Goal: Transaction & Acquisition: Purchase product/service

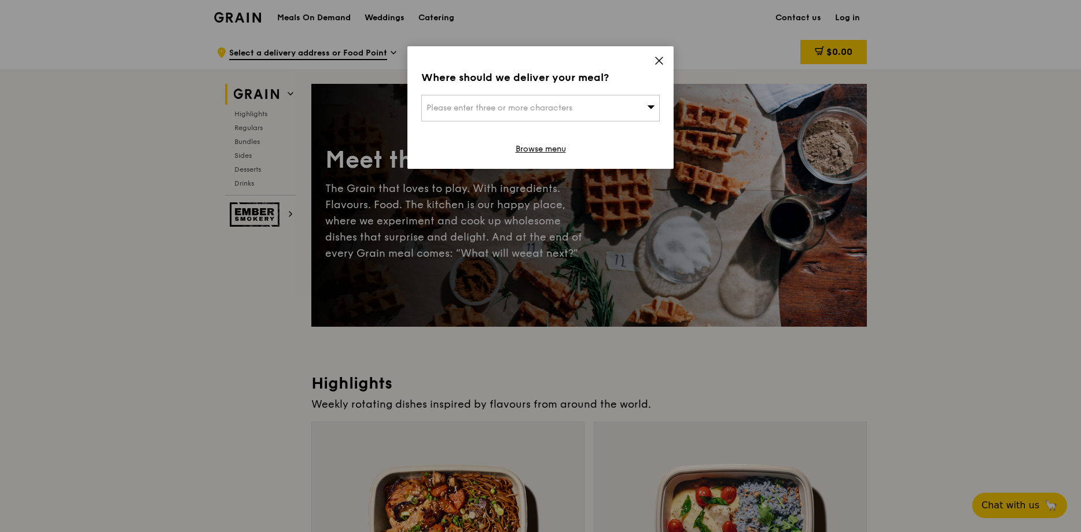
click at [523, 108] on span "Please enter three or more characters" at bounding box center [500, 108] width 146 height 10
click at [658, 63] on icon at bounding box center [659, 60] width 7 height 7
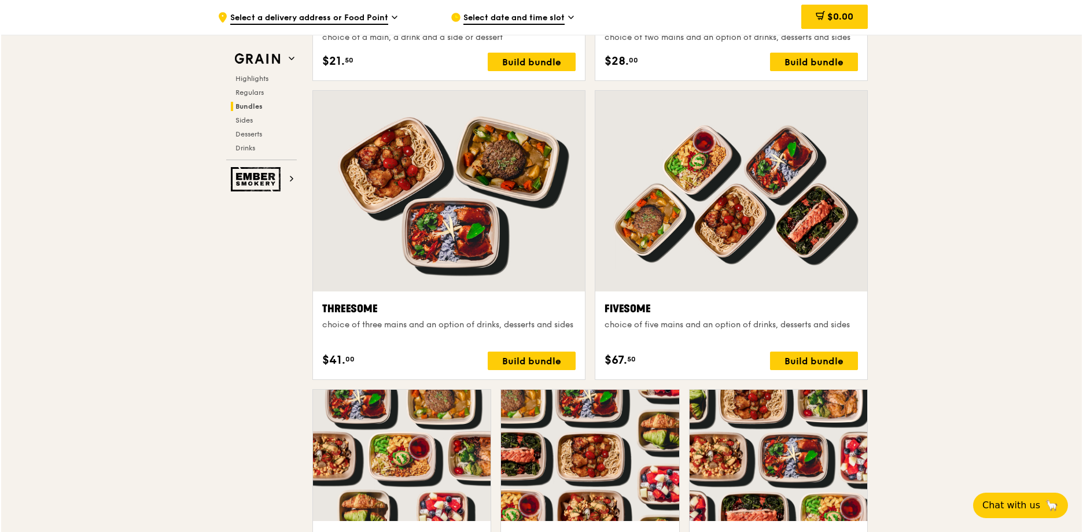
scroll to position [1968, 0]
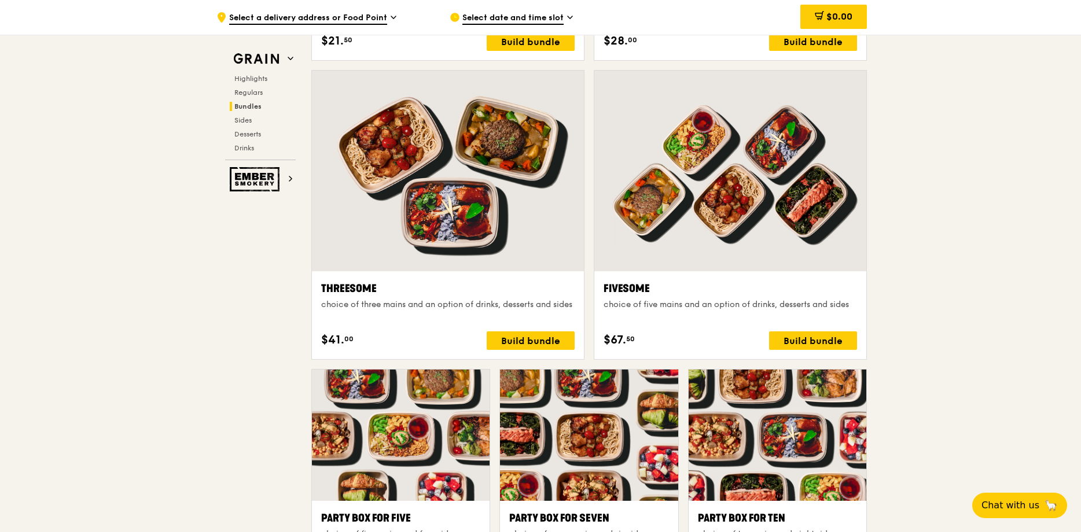
click at [502, 271] on div "Threesome choice of three mains and an option of drinks, desserts and sides $41…" at bounding box center [448, 315] width 272 height 88
click at [546, 347] on div "Build bundle" at bounding box center [531, 341] width 88 height 19
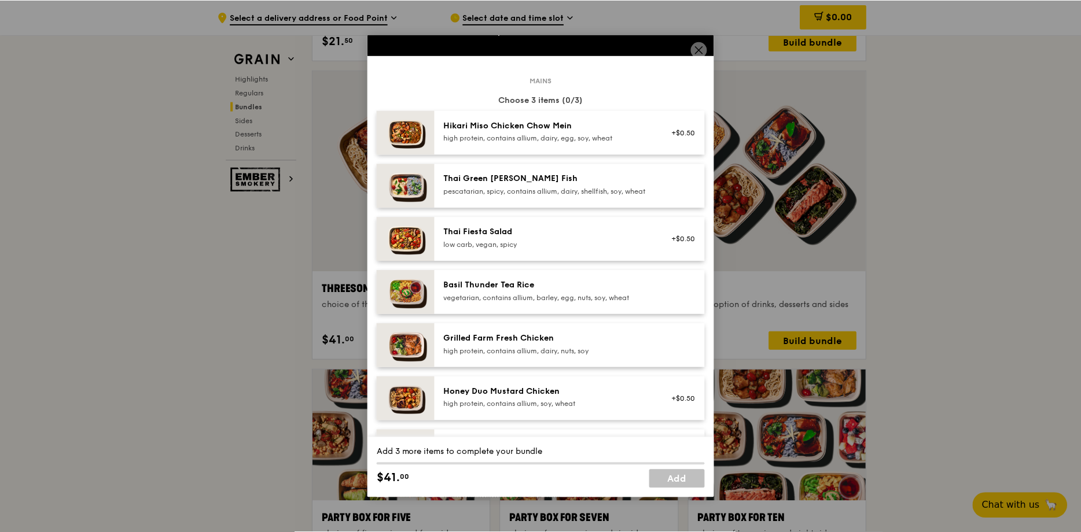
scroll to position [0, 0]
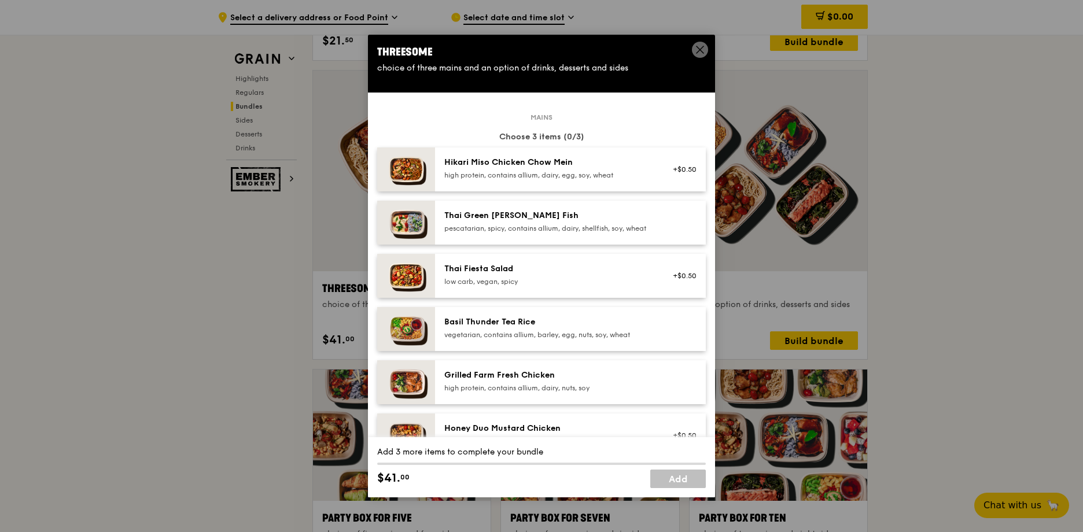
click at [415, 282] on img at bounding box center [406, 276] width 58 height 44
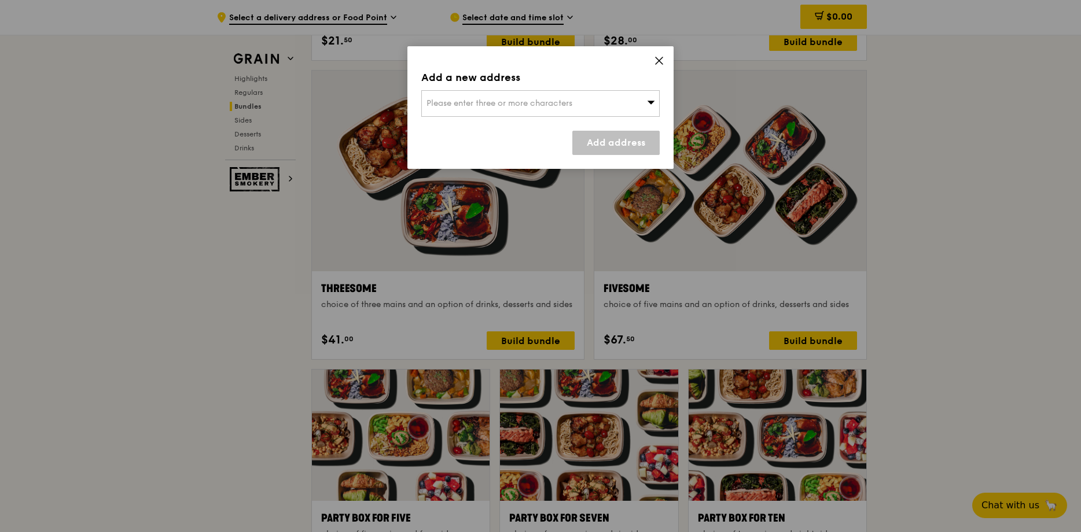
click at [661, 65] on icon at bounding box center [659, 61] width 10 height 10
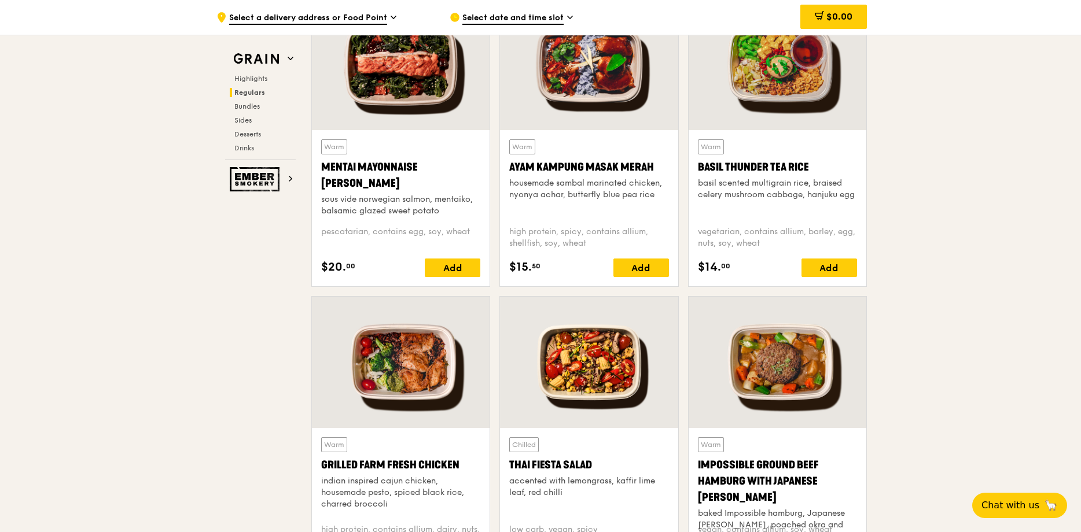
scroll to position [1042, 0]
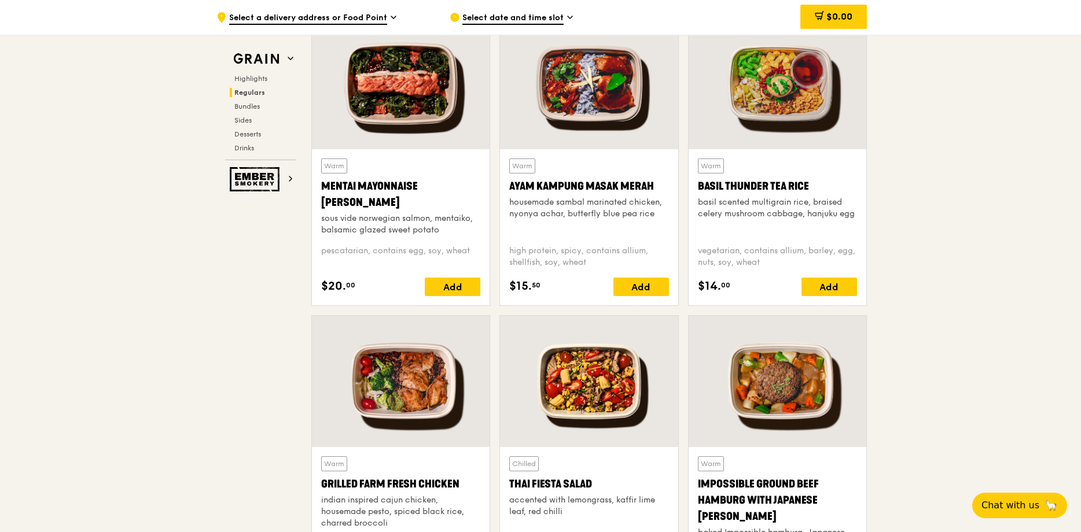
click at [786, 78] on div at bounding box center [778, 83] width 178 height 131
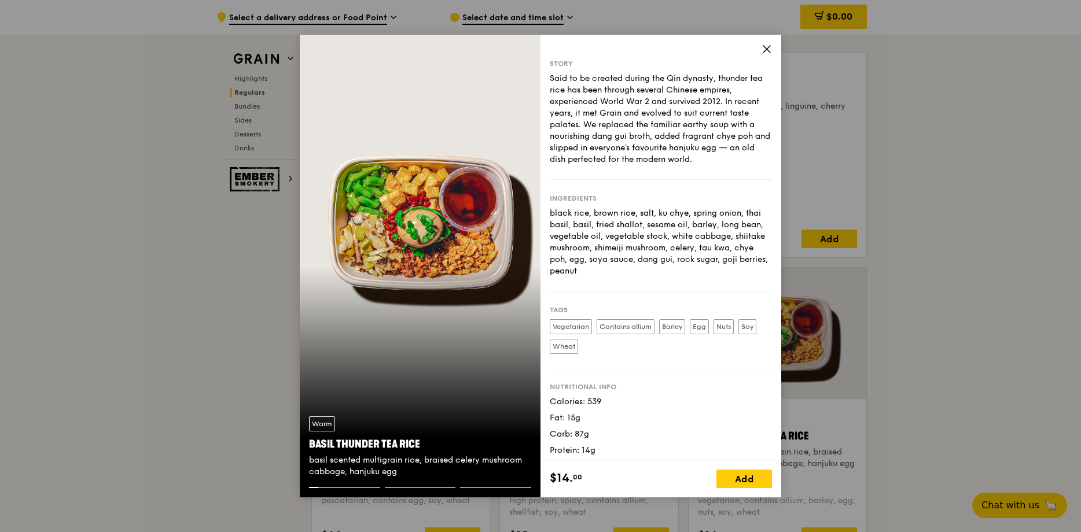
scroll to position [752, 0]
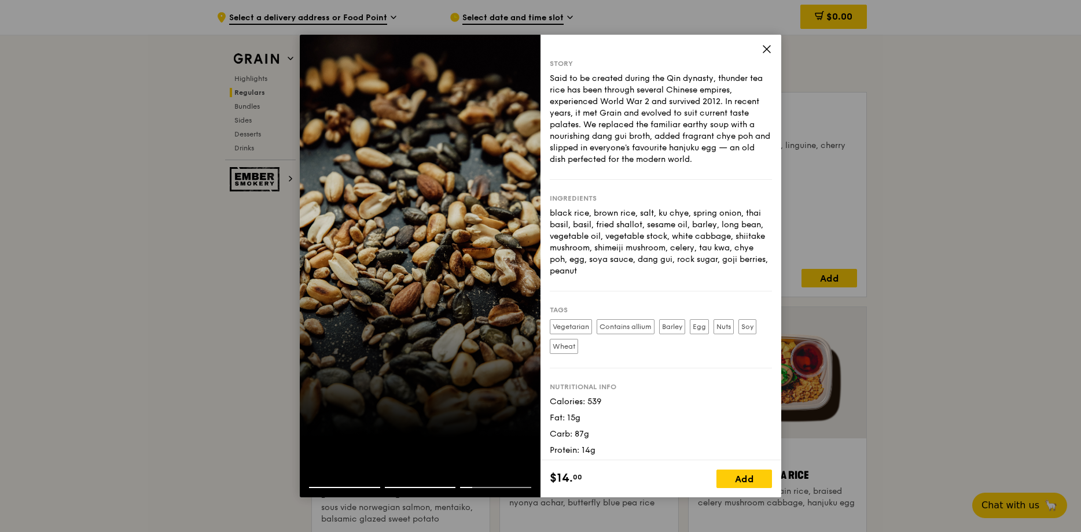
click at [766, 52] on icon at bounding box center [767, 49] width 10 height 10
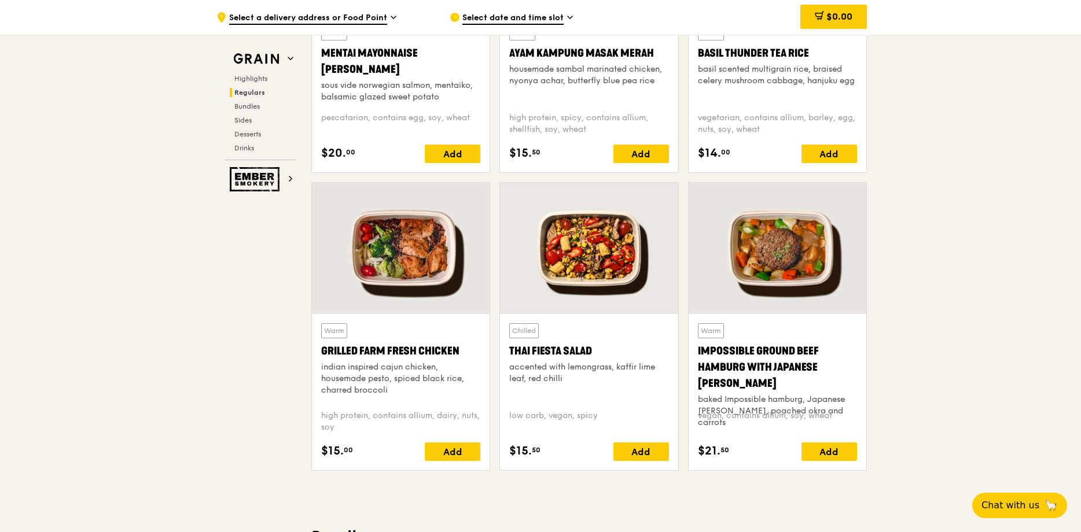
scroll to position [1157, 0]
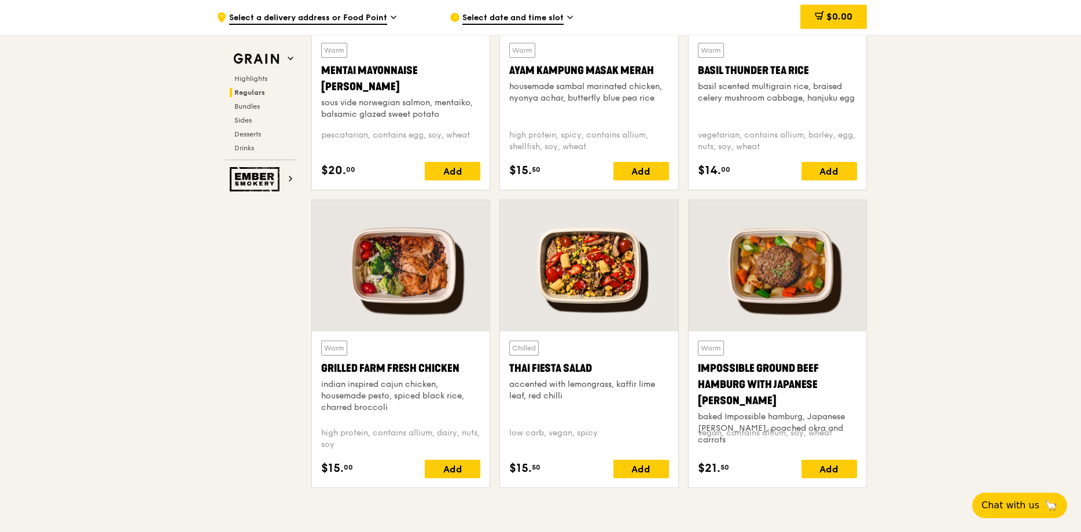
click at [786, 266] on div at bounding box center [778, 265] width 178 height 131
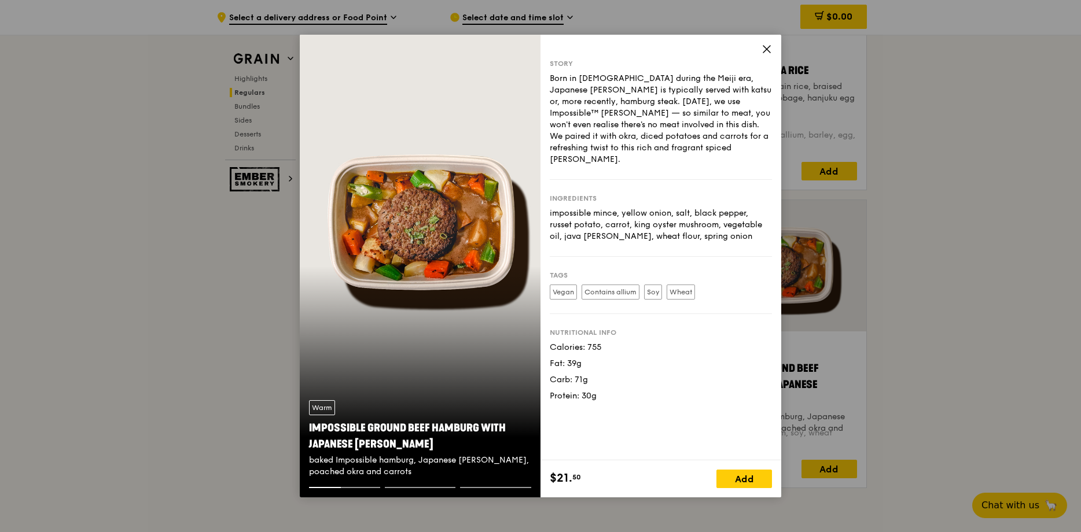
click at [769, 47] on icon at bounding box center [766, 49] width 7 height 7
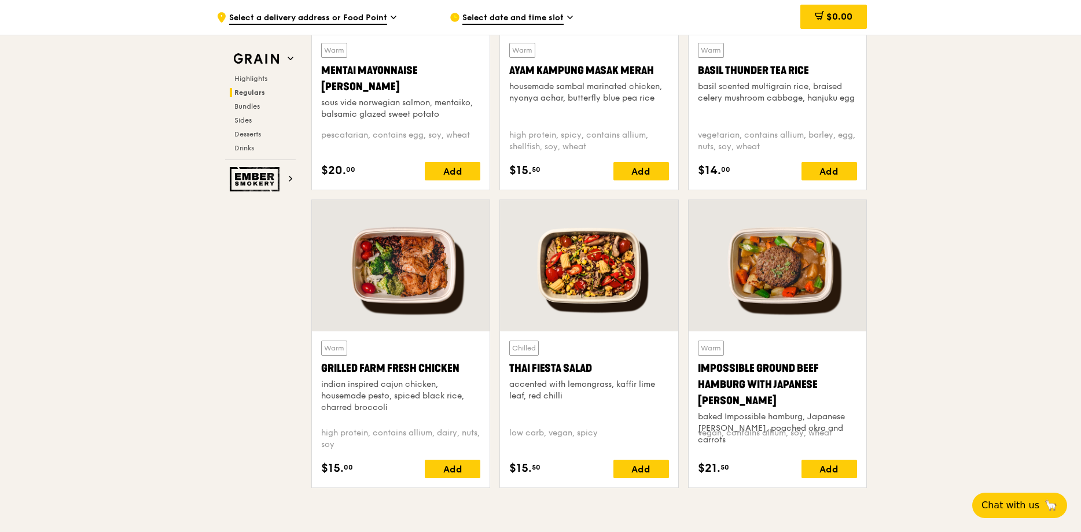
click at [640, 292] on div at bounding box center [589, 265] width 178 height 131
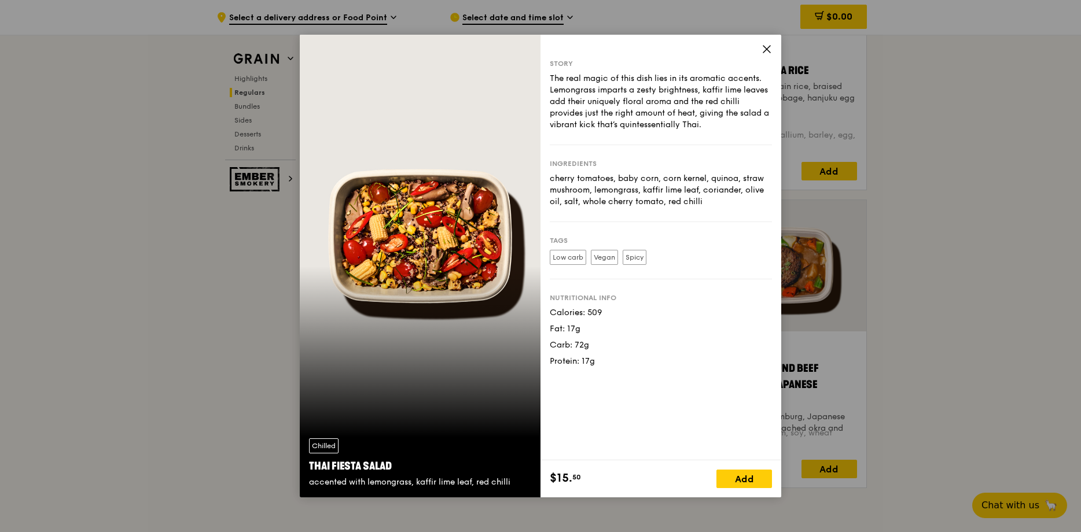
click at [762, 50] on icon at bounding box center [767, 49] width 10 height 10
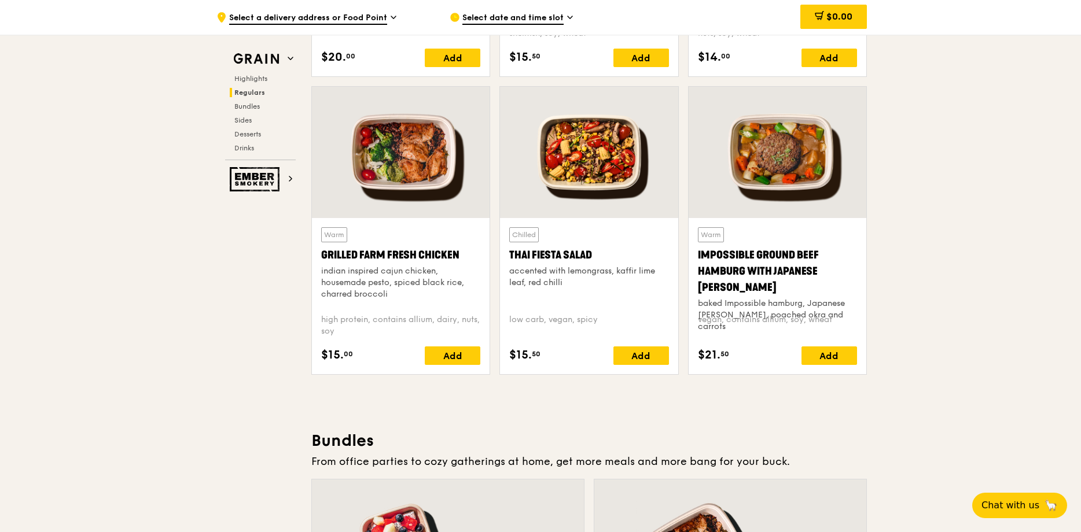
scroll to position [1273, 0]
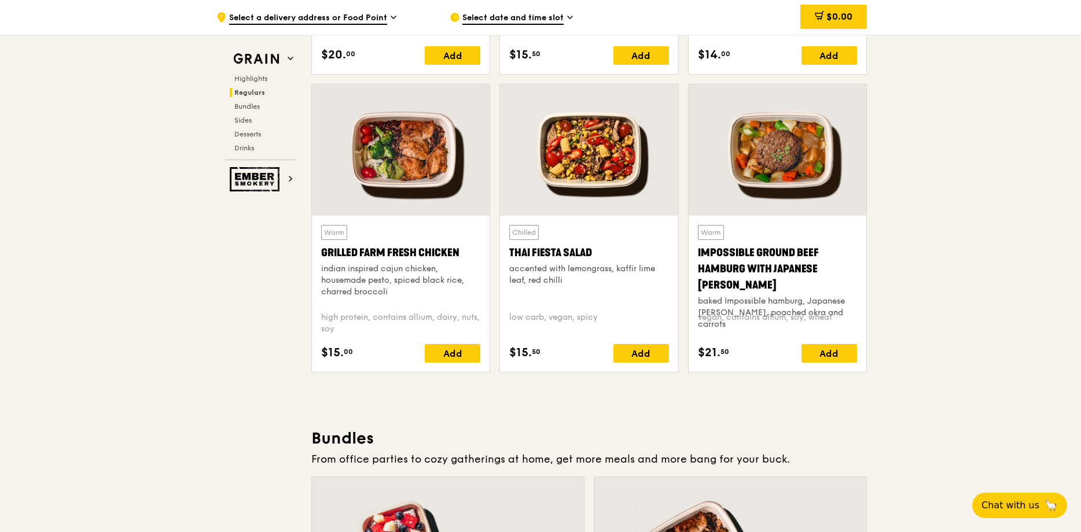
click at [824, 166] on div at bounding box center [778, 149] width 178 height 131
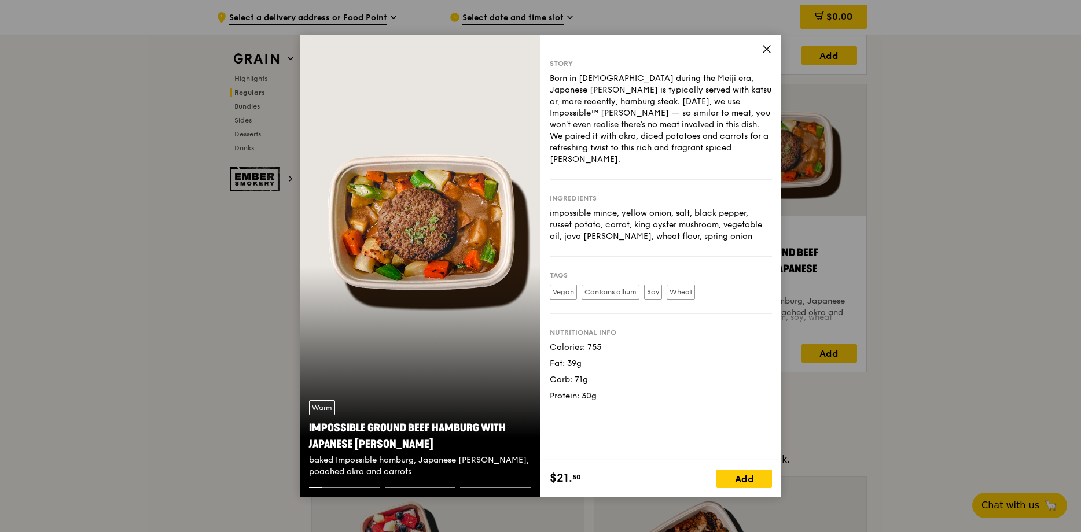
click at [771, 50] on icon at bounding box center [767, 49] width 10 height 10
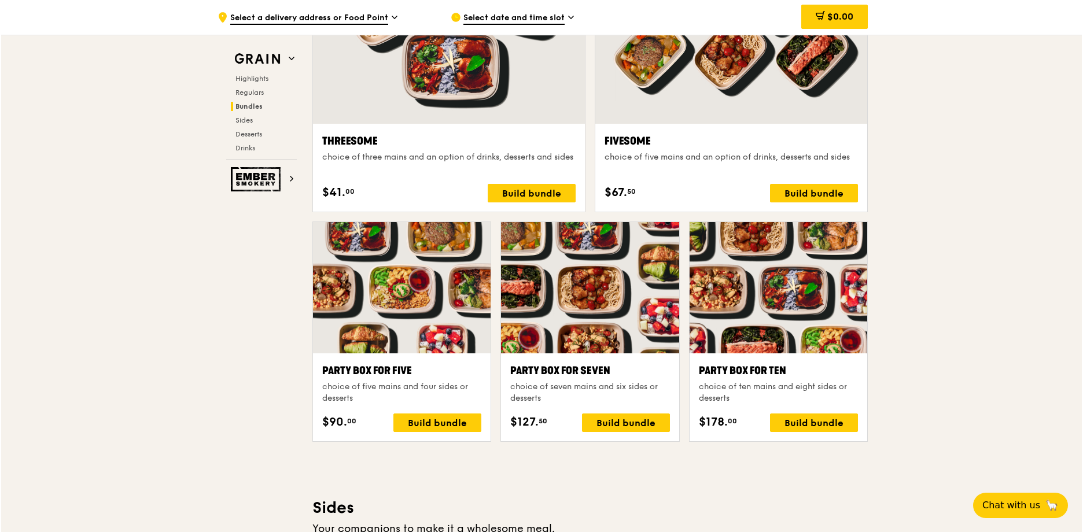
scroll to position [2141, 0]
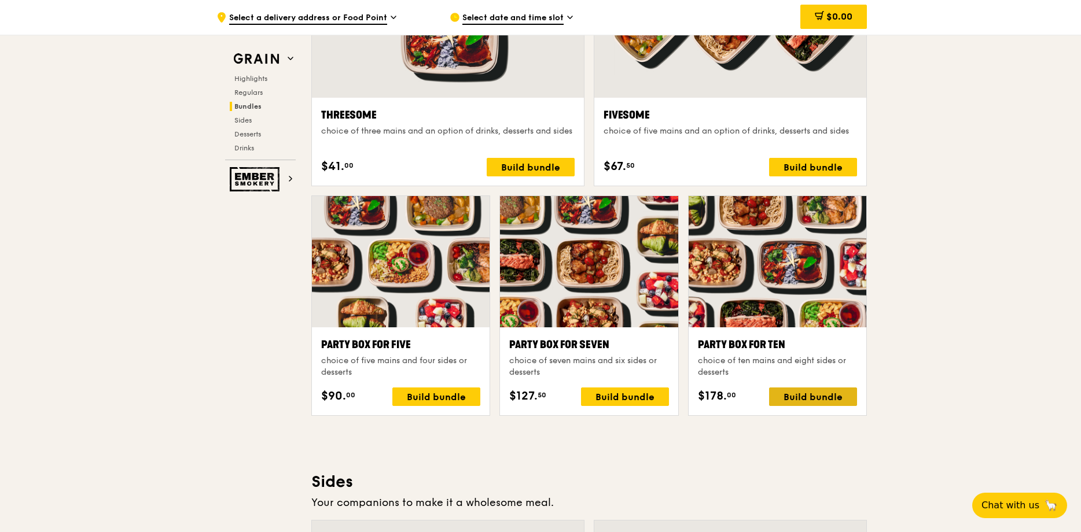
click at [796, 398] on div "Build bundle" at bounding box center [813, 397] width 88 height 19
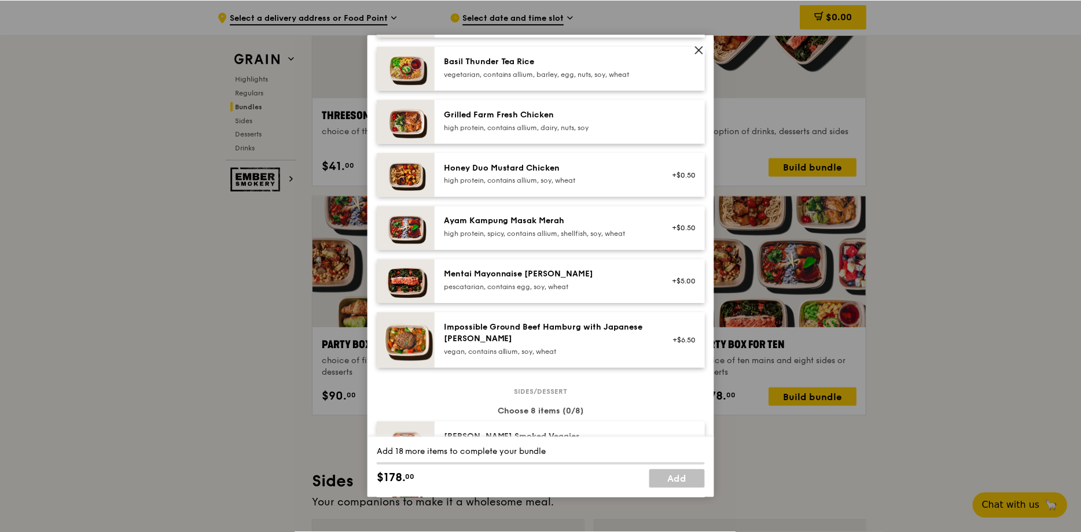
scroll to position [289, 0]
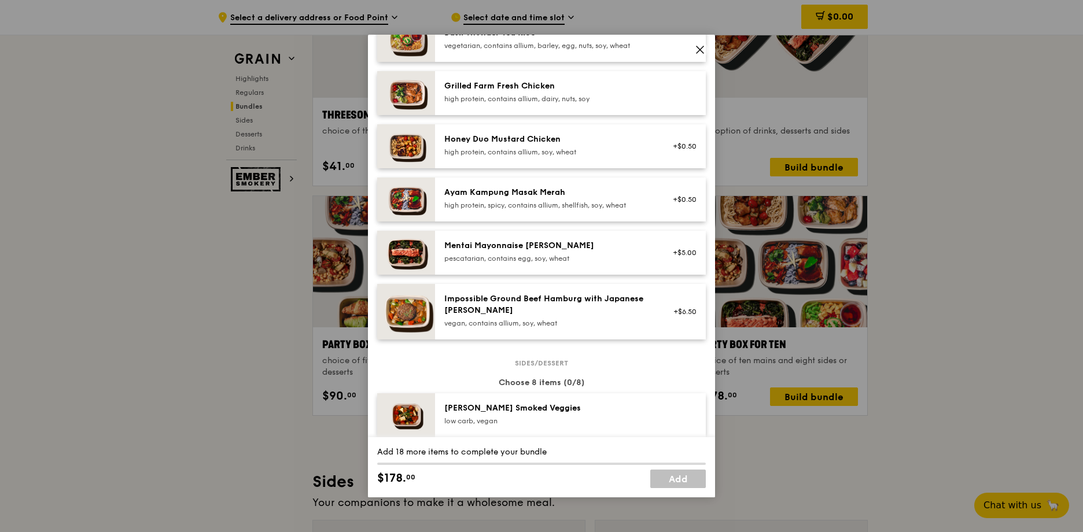
click at [553, 327] on div "Impossible Ground Beef Hamburg with Japanese [PERSON_NAME] vegan, contains alli…" at bounding box center [548, 310] width 208 height 35
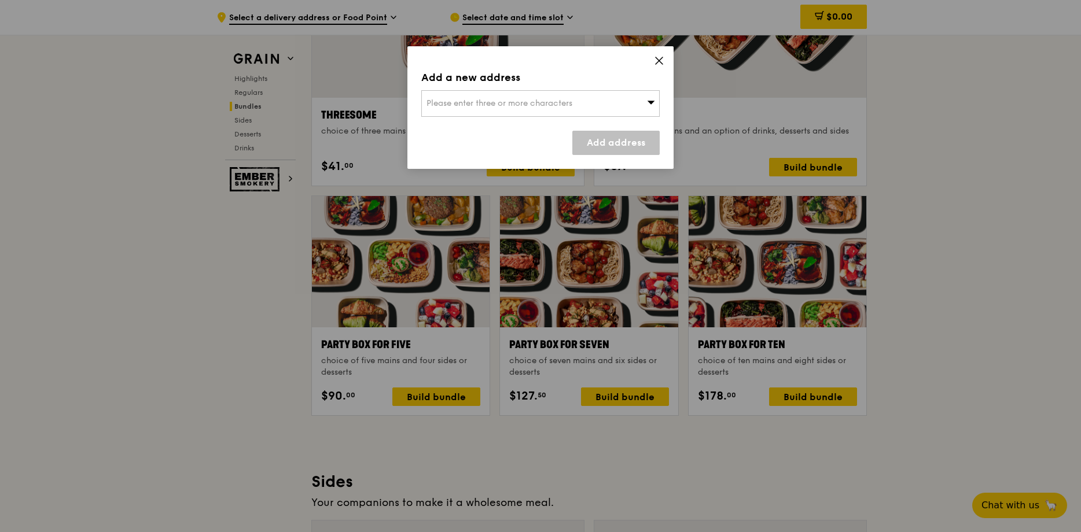
click at [656, 69] on div "Add a new address Please enter three or more characters Add address" at bounding box center [540, 107] width 266 height 123
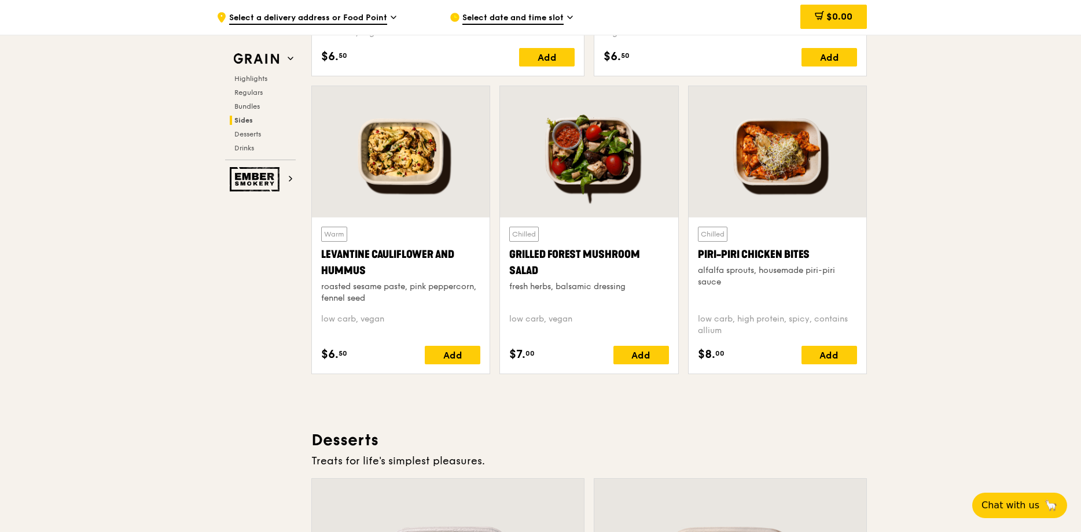
scroll to position [2951, 0]
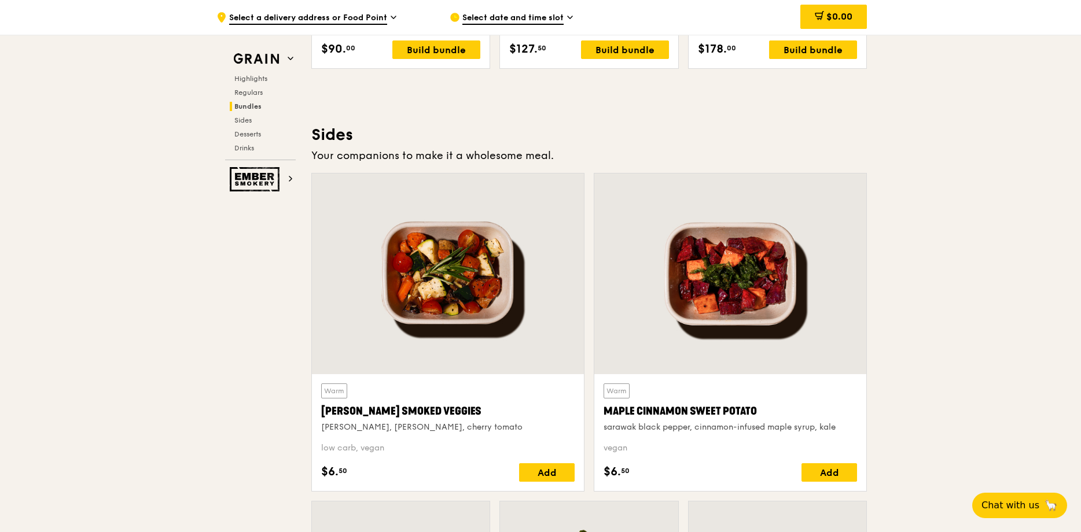
scroll to position [2604, 0]
